Goal: Task Accomplishment & Management: Use online tool/utility

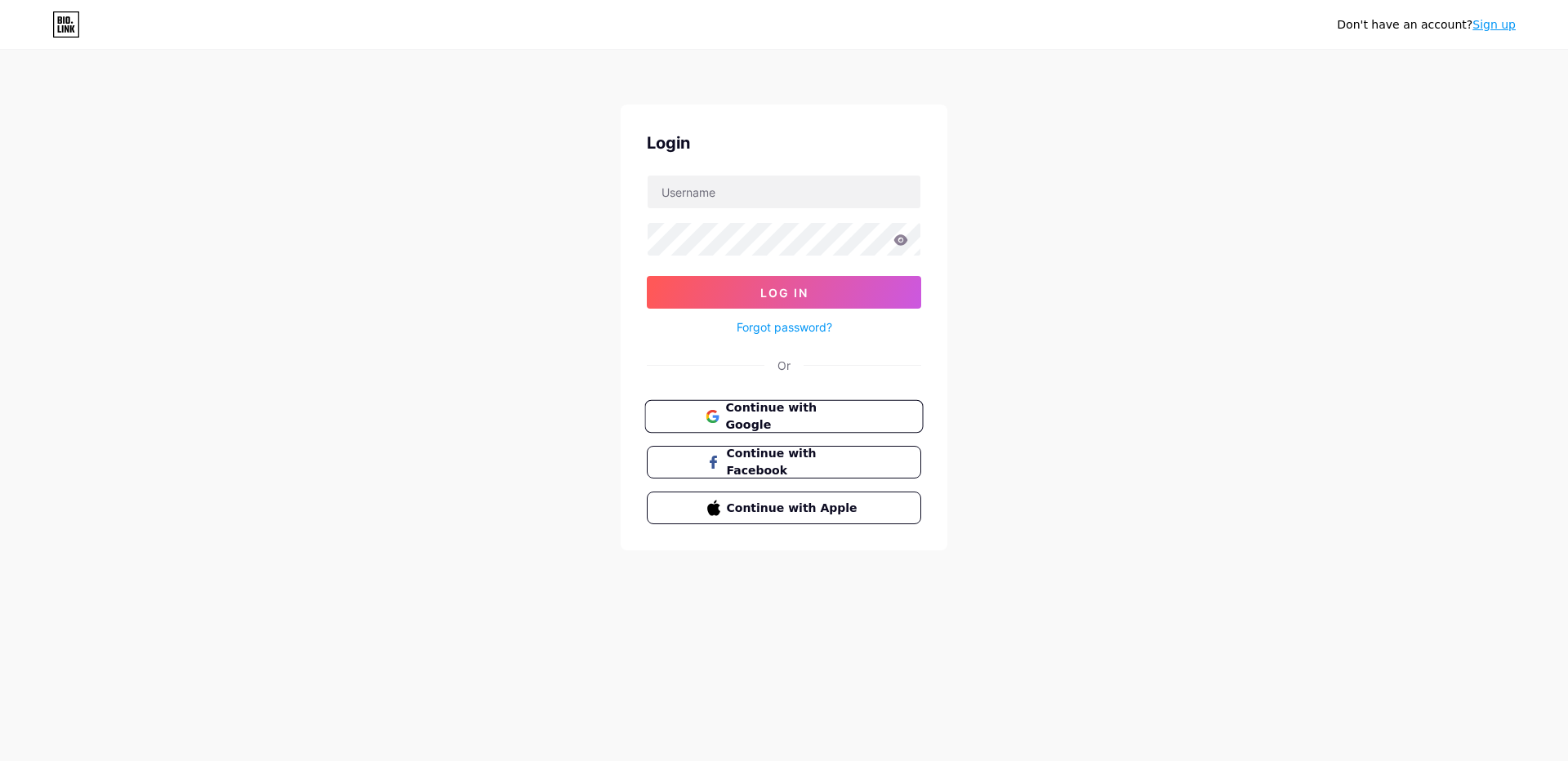
click at [829, 423] on span "Continue with Google" at bounding box center [794, 416] width 136 height 35
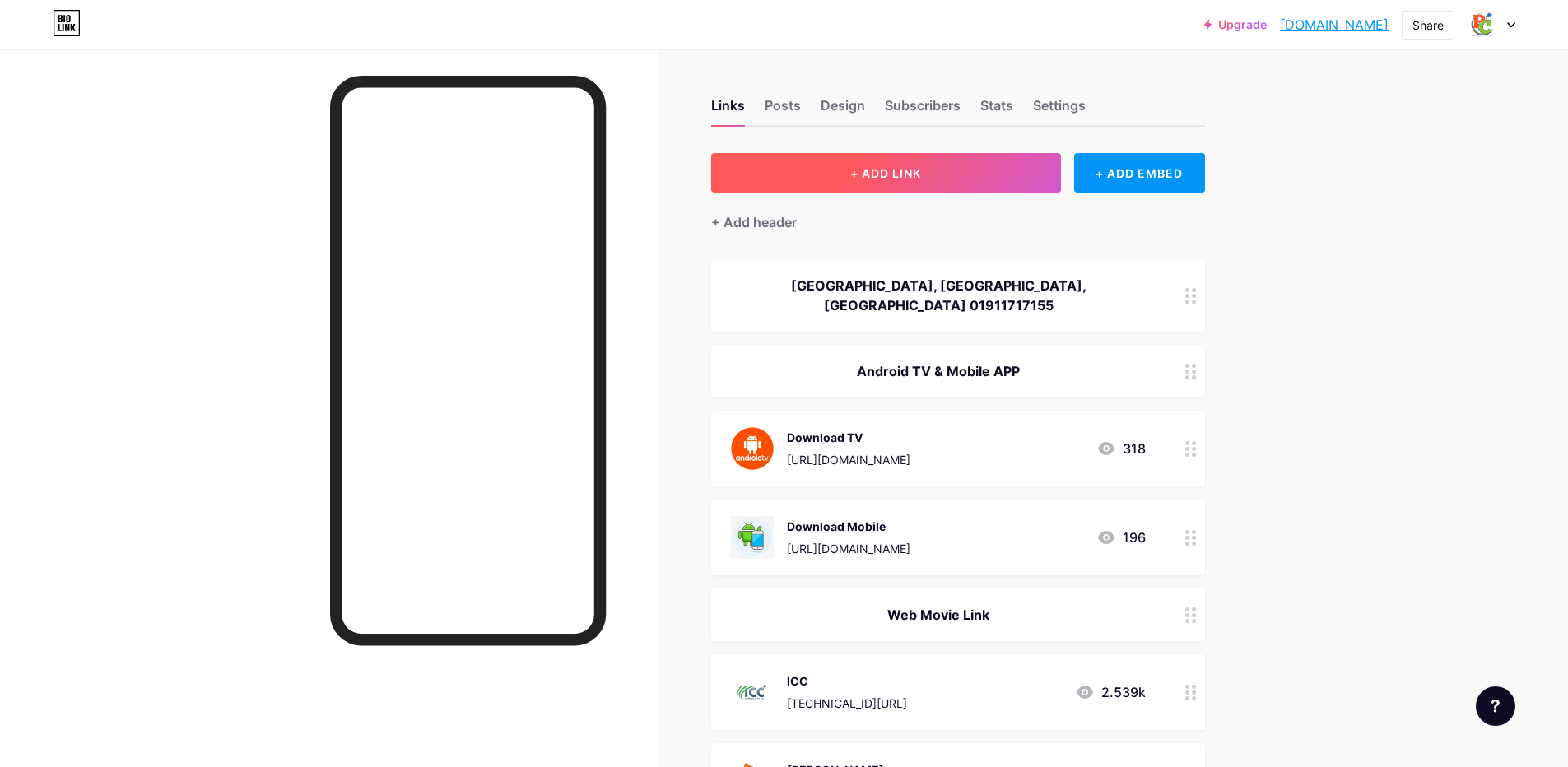
click at [892, 169] on span "+ ADD LINK" at bounding box center [885, 173] width 70 height 14
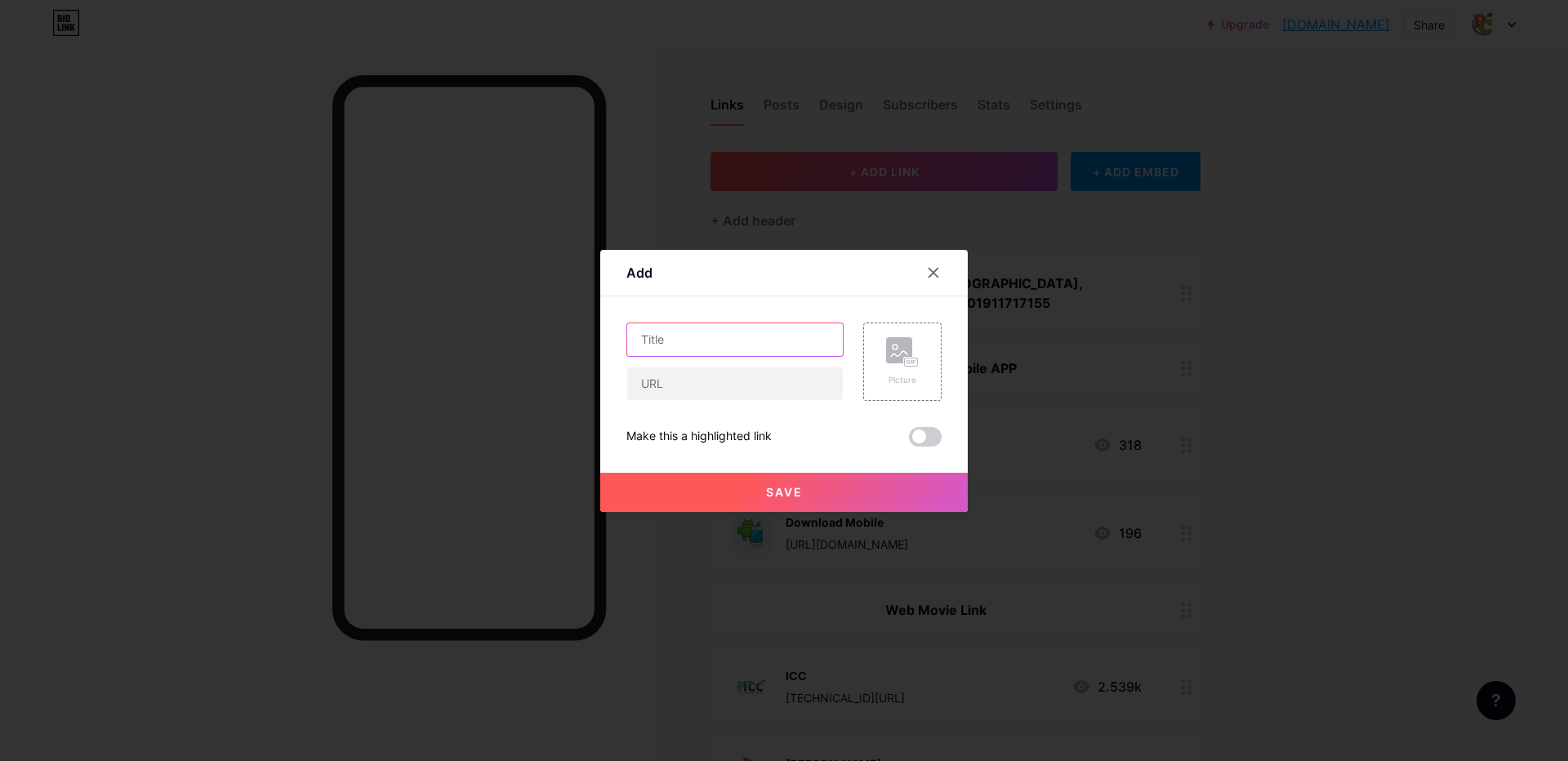
click at [663, 331] on input "text" at bounding box center [734, 339] width 216 height 32
type input "FM FTP & TV"
click at [654, 382] on input "text" at bounding box center [734, 383] width 216 height 32
paste input "[URL][DOMAIN_NAME]"
type input "[URL][DOMAIN_NAME]"
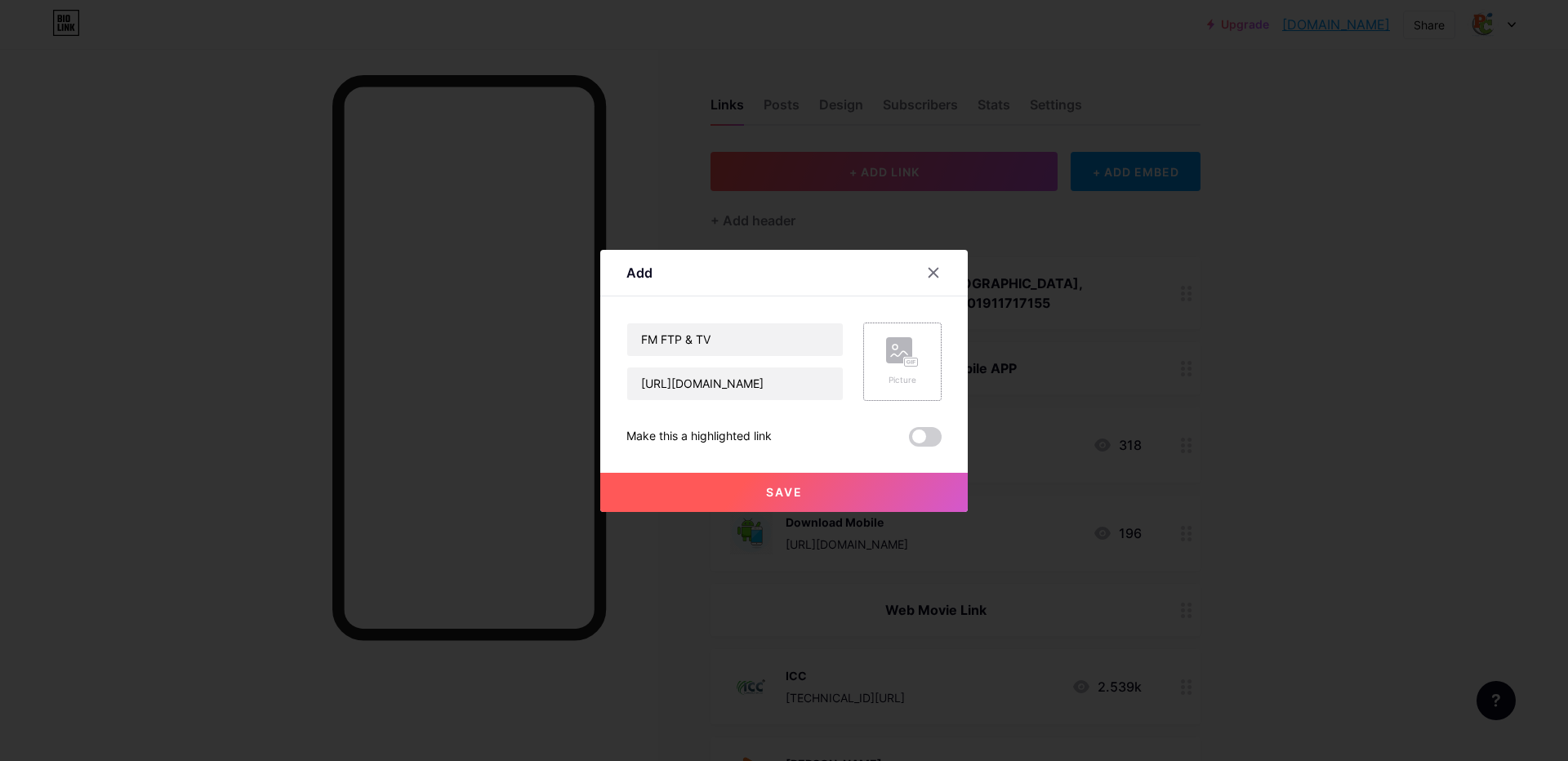
click at [913, 357] on rect at bounding box center [911, 361] width 15 height 10
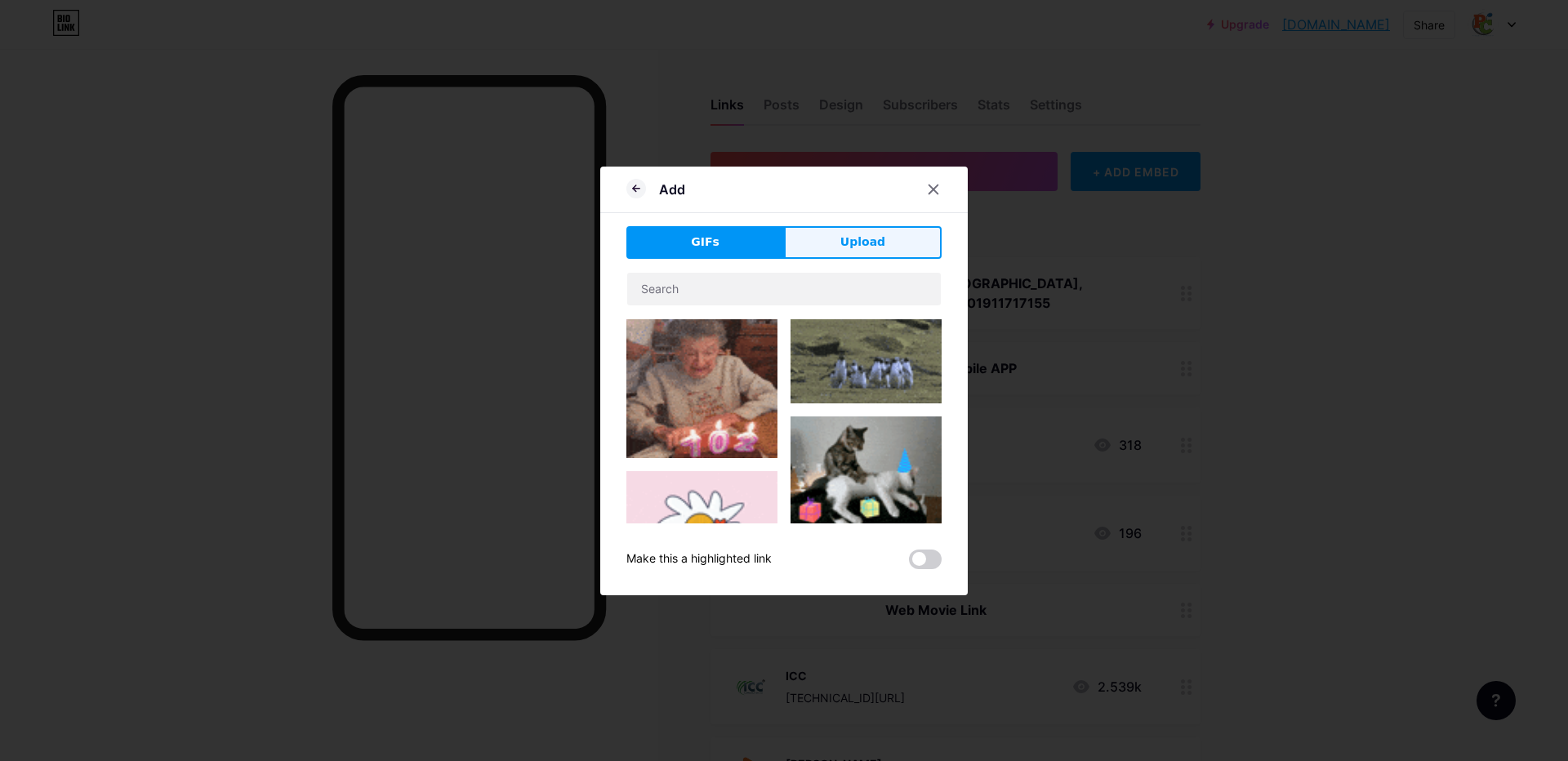
click at [860, 240] on span "Upload" at bounding box center [863, 243] width 45 height 17
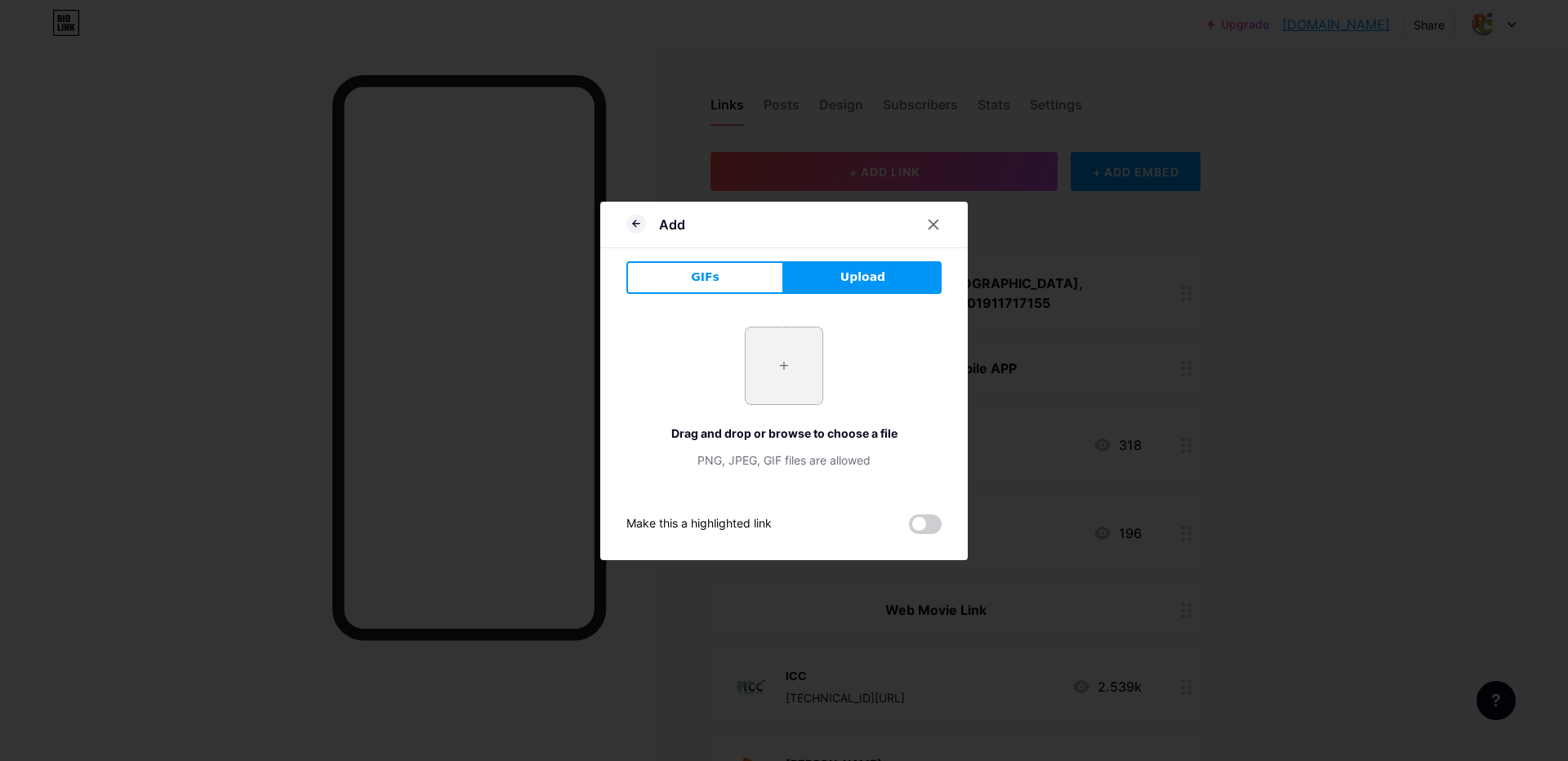
click at [783, 364] on input "file" at bounding box center [784, 366] width 77 height 77
type input "C:\fakepath\logo (1).png"
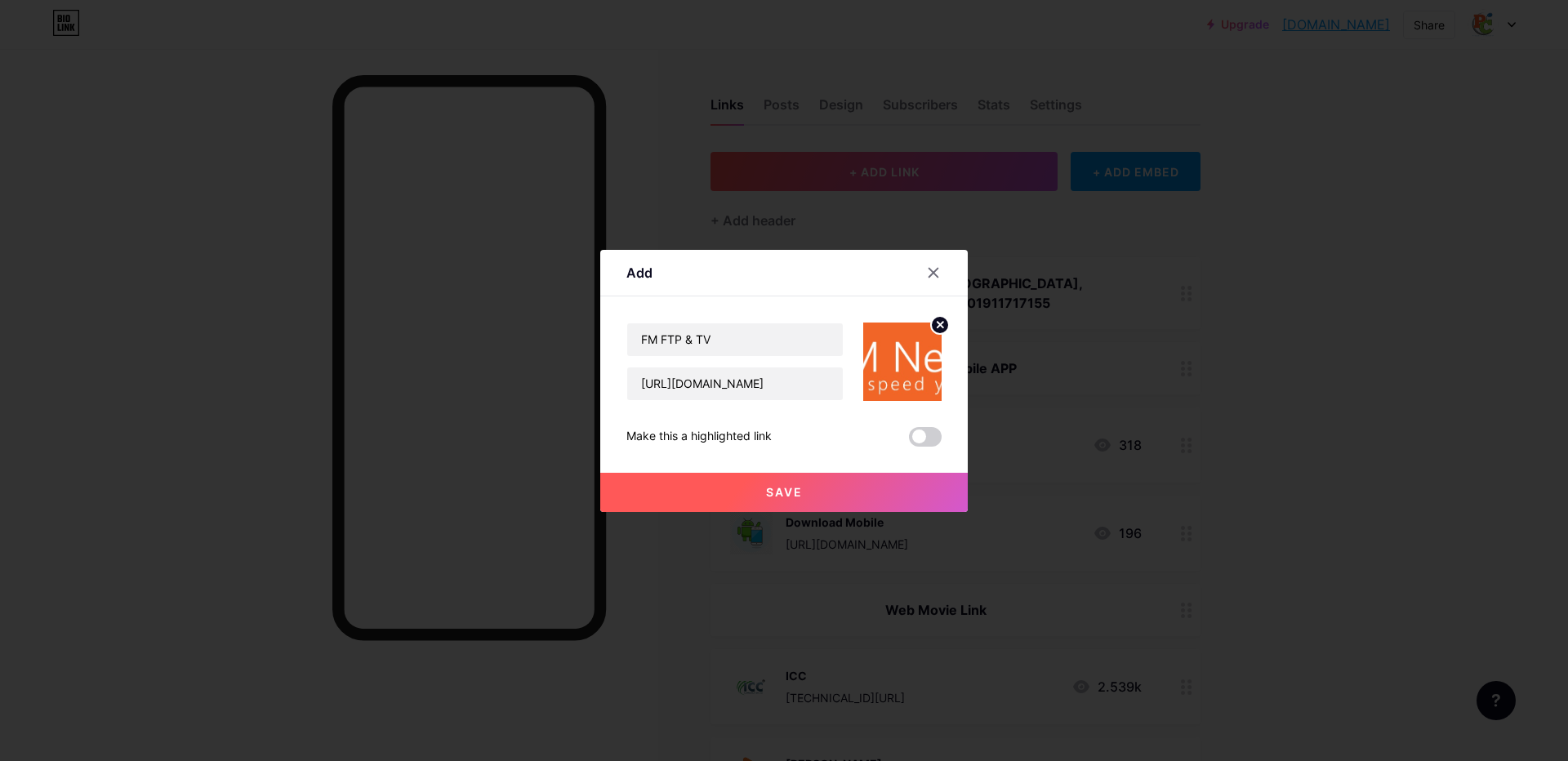
click at [903, 361] on img at bounding box center [903, 361] width 79 height 79
click at [892, 381] on img at bounding box center [903, 361] width 79 height 79
click at [930, 433] on span at bounding box center [925, 436] width 32 height 19
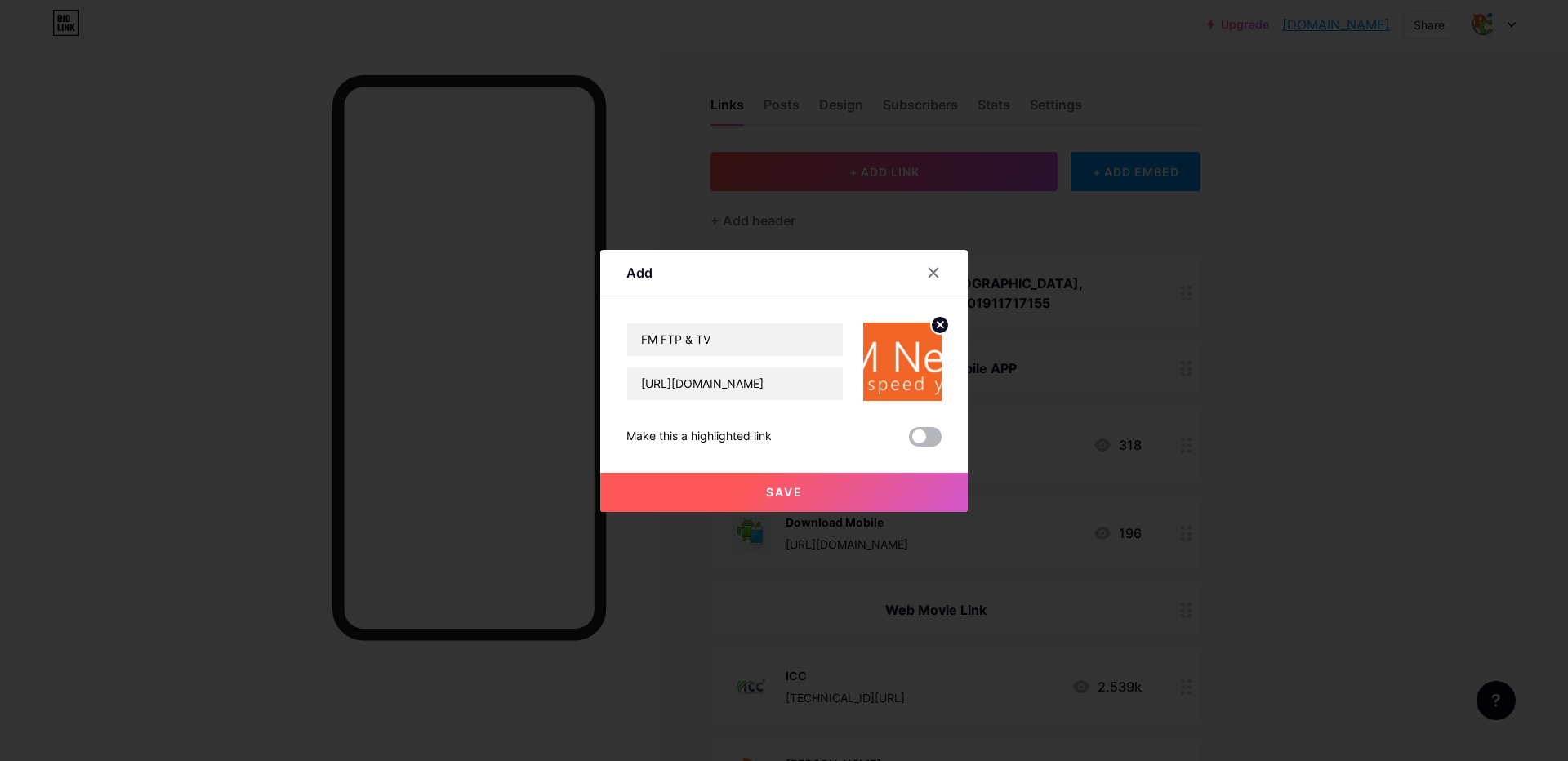
click at [909, 441] on input "checkbox" at bounding box center [909, 441] width 0 height 0
click at [782, 486] on span "Save" at bounding box center [784, 492] width 37 height 14
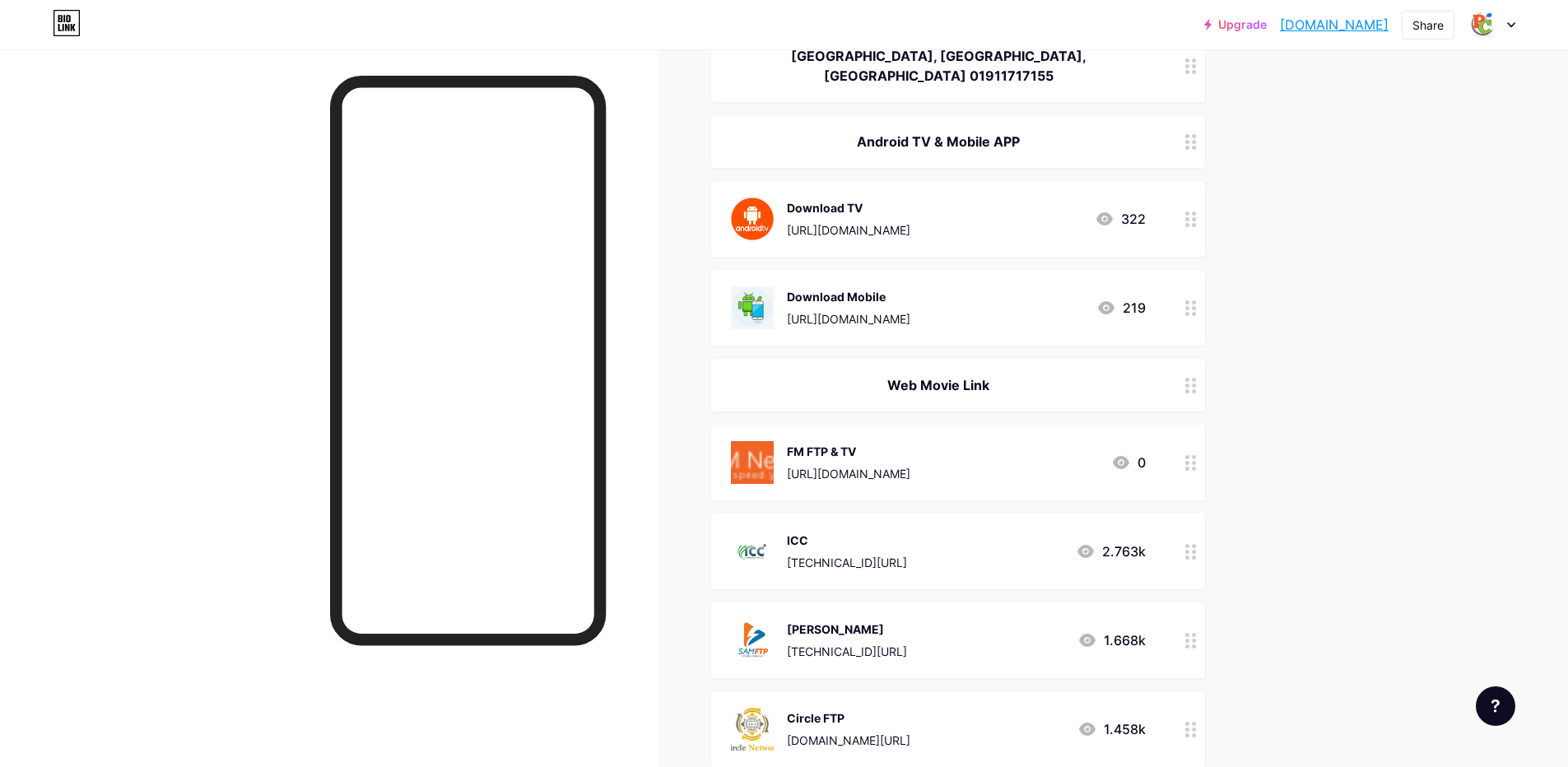
scroll to position [274, 0]
